Goal: Browse casually

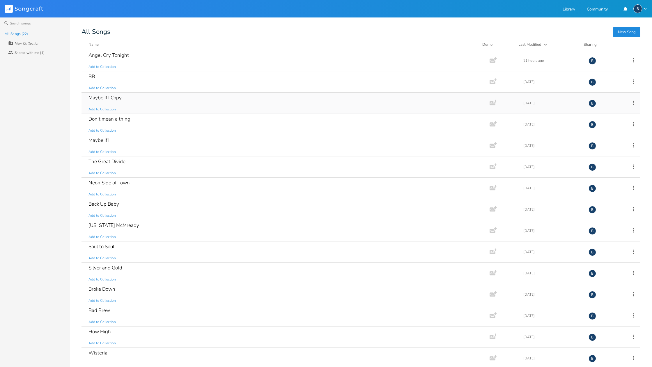
click at [115, 100] on div "Maybe If I Copy" at bounding box center [105, 97] width 33 height 5
click at [105, 121] on div "Don't mean a thing" at bounding box center [110, 118] width 42 height 5
click at [108, 183] on div "Neon Side of Town" at bounding box center [109, 182] width 41 height 5
click at [45, 229] on div "All Songs (22) New Collection Collaborators Shared with me (1)" at bounding box center [35, 198] width 70 height 338
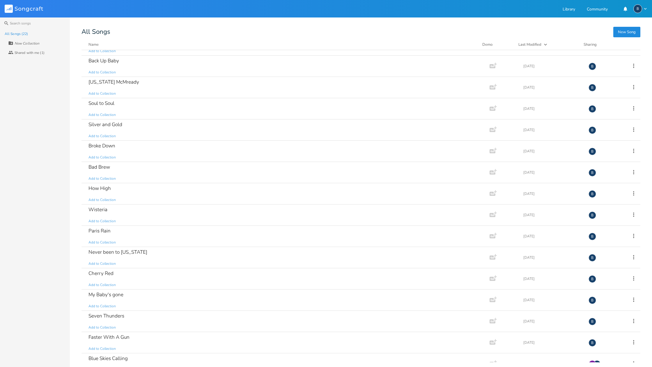
scroll to position [156, 0]
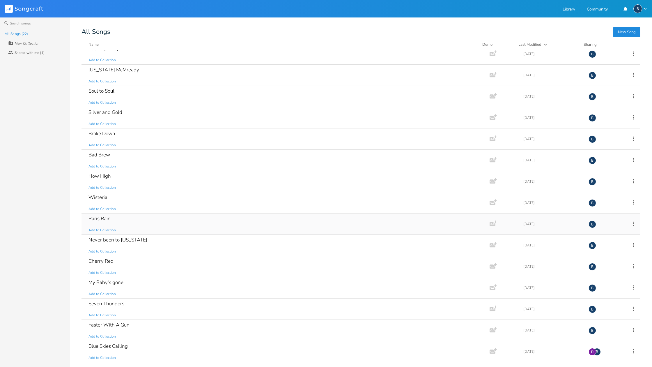
click at [99, 223] on div "Paris Rain Add to Collection" at bounding box center [285, 223] width 392 height 21
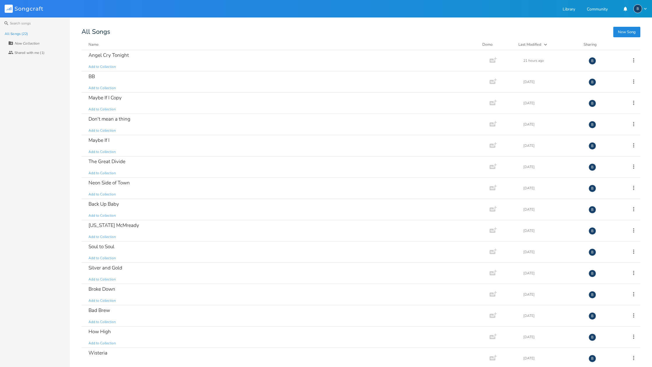
click at [49, 285] on div "All Songs (22) New Collection Collaborators Shared with me (1)" at bounding box center [35, 198] width 70 height 338
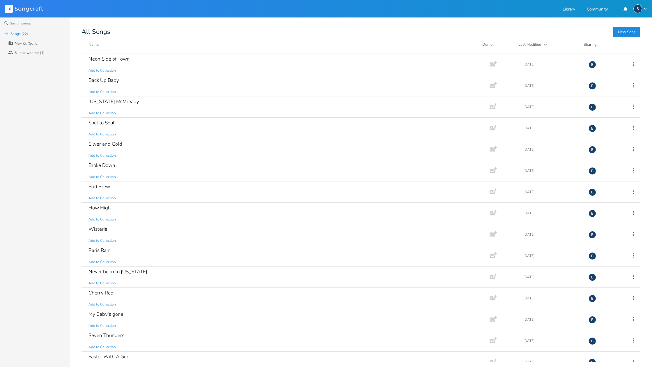
scroll to position [156, 0]
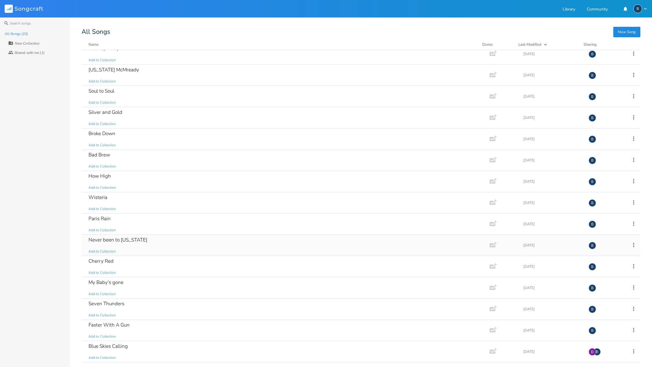
click at [124, 241] on div "Never been to [US_STATE]" at bounding box center [118, 239] width 59 height 5
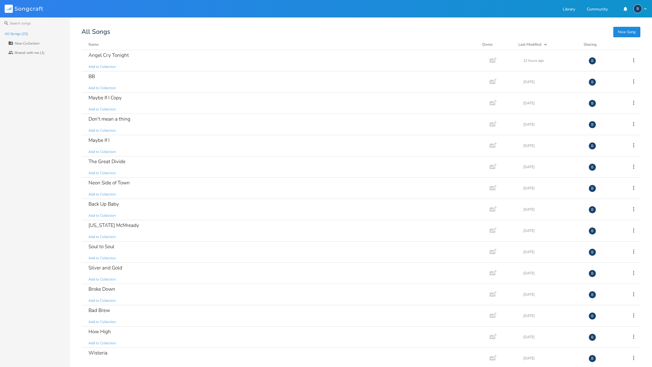
click at [39, 291] on div "All Songs (22) New Collection Collaborators Shared with me (1)" at bounding box center [35, 198] width 70 height 338
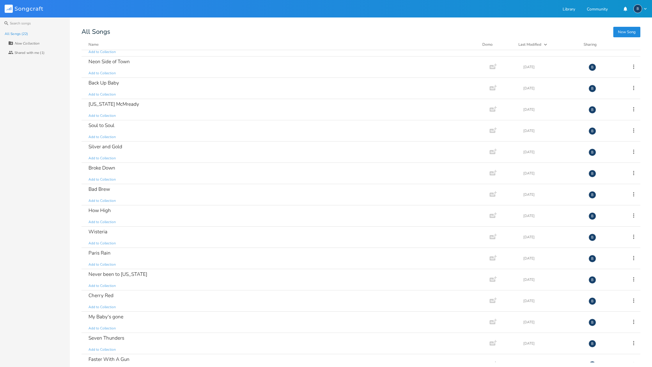
scroll to position [156, 0]
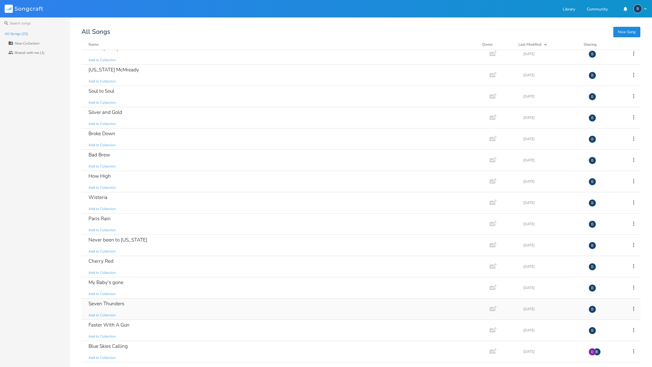
click at [127, 303] on div "Seven Thunders Add to Collection" at bounding box center [285, 309] width 392 height 21
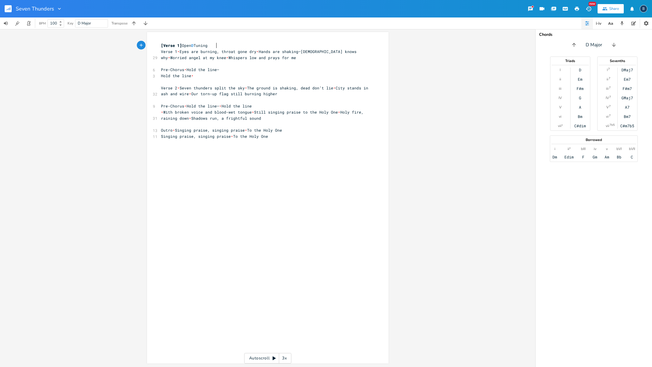
scroll to position [0, -1]
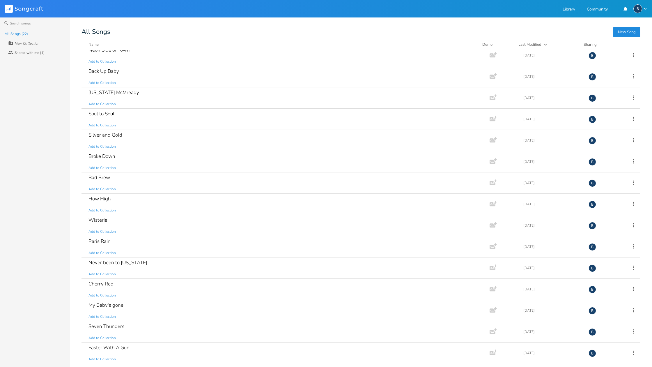
scroll to position [156, 0]
